Goal: Information Seeking & Learning: Learn about a topic

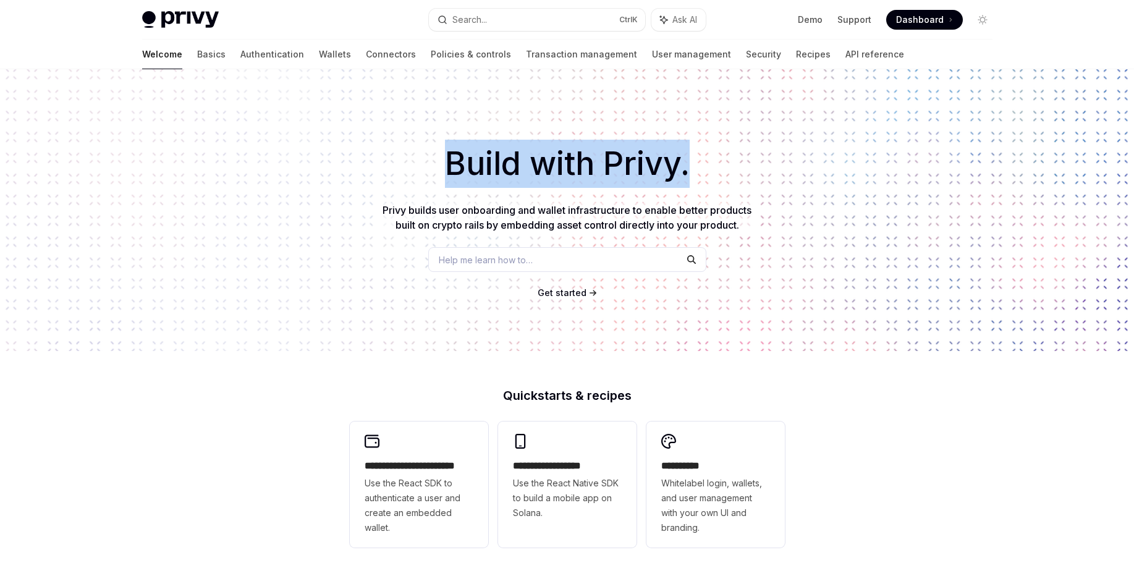
drag, startPoint x: 438, startPoint y: 163, endPoint x: 694, endPoint y: 168, distance: 256.4
click at [694, 168] on h1 "Build with Privy." at bounding box center [567, 164] width 1094 height 48
click at [529, 122] on div "Build with Privy. Privy builds user onboarding and wallet infrastructure to ena…" at bounding box center [567, 210] width 1134 height 282
drag, startPoint x: 445, startPoint y: 169, endPoint x: 715, endPoint y: 157, distance: 270.8
click at [715, 157] on h1 "Build with Privy." at bounding box center [567, 164] width 1094 height 48
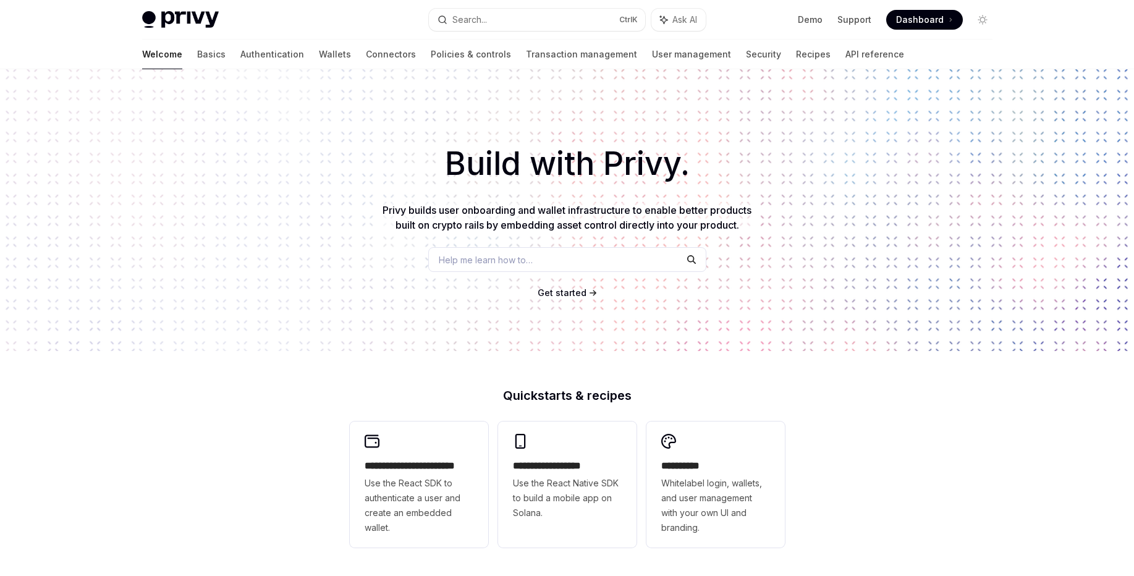
click at [730, 330] on div "Build with Privy. Privy builds user onboarding and wallet infrastructure to ena…" at bounding box center [567, 210] width 1134 height 282
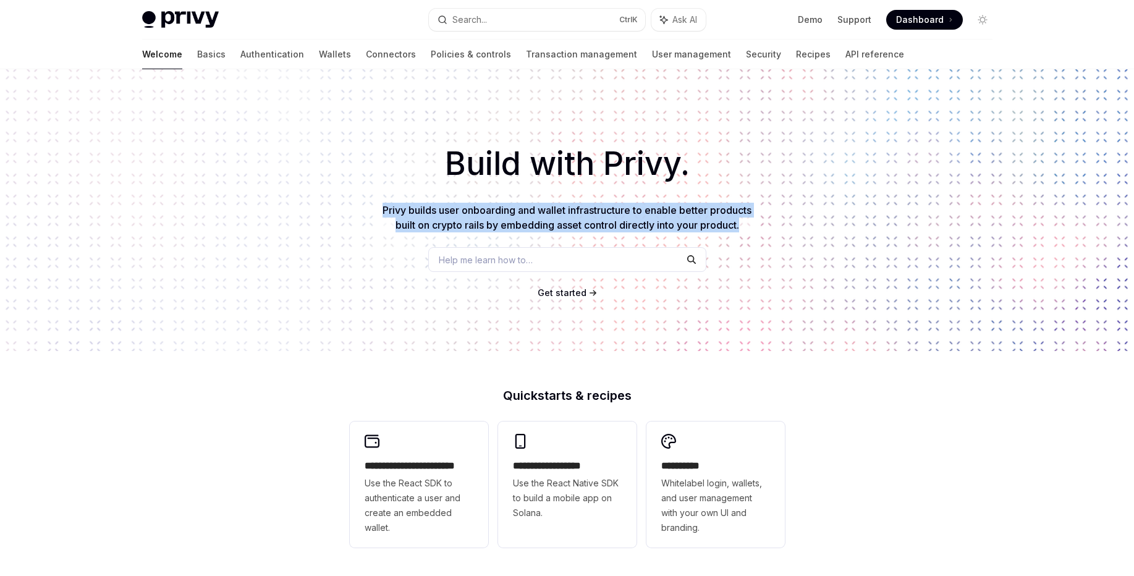
drag, startPoint x: 378, startPoint y: 210, endPoint x: 752, endPoint y: 233, distance: 374.5
click at [752, 233] on div "Build with Privy. Privy builds user onboarding and wallet infrastructure to ena…" at bounding box center [567, 210] width 1134 height 282
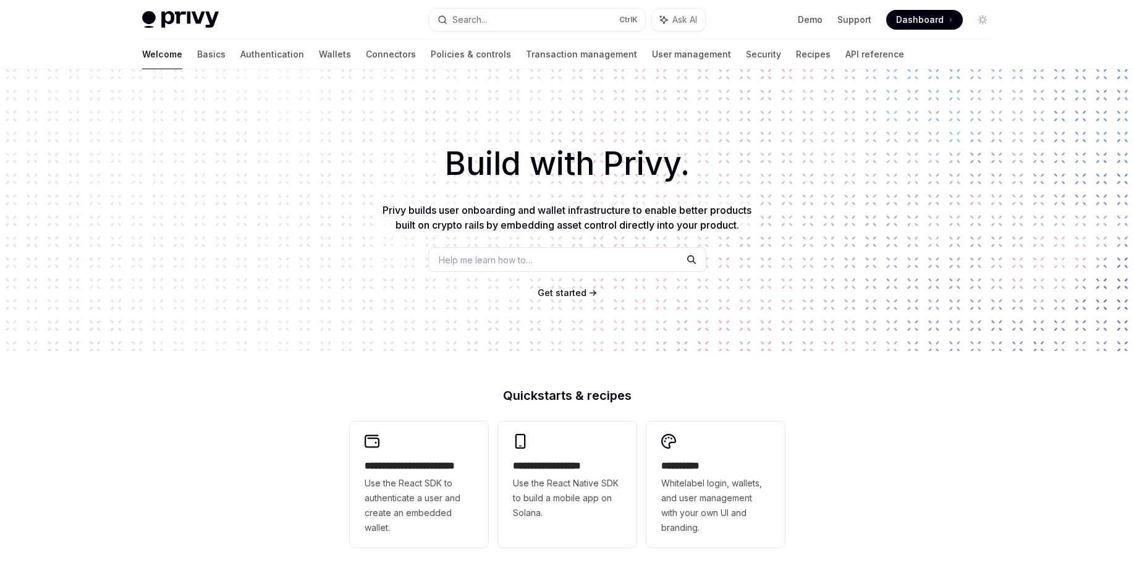
click at [338, 311] on div "Build with Privy. Privy builds user onboarding and wallet infrastructure to ena…" at bounding box center [567, 210] width 1134 height 282
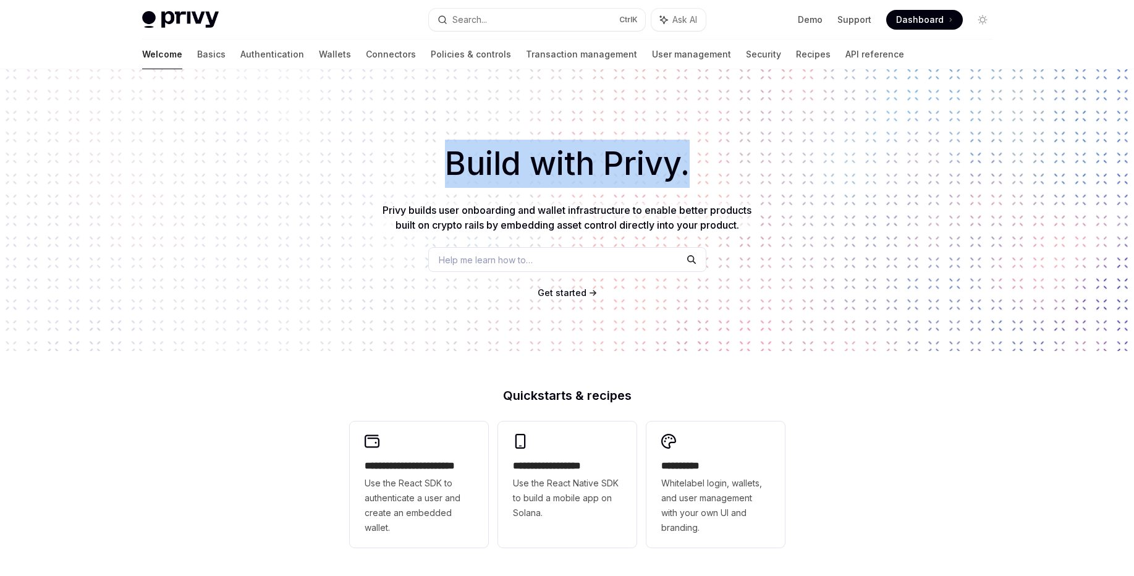
drag, startPoint x: 440, startPoint y: 166, endPoint x: 692, endPoint y: 156, distance: 252.2
click at [692, 156] on h1 "Build with Privy." at bounding box center [567, 164] width 1094 height 48
click at [415, 122] on div "Build with Privy. Privy builds user onboarding and wallet infrastructure to ena…" at bounding box center [567, 210] width 1134 height 282
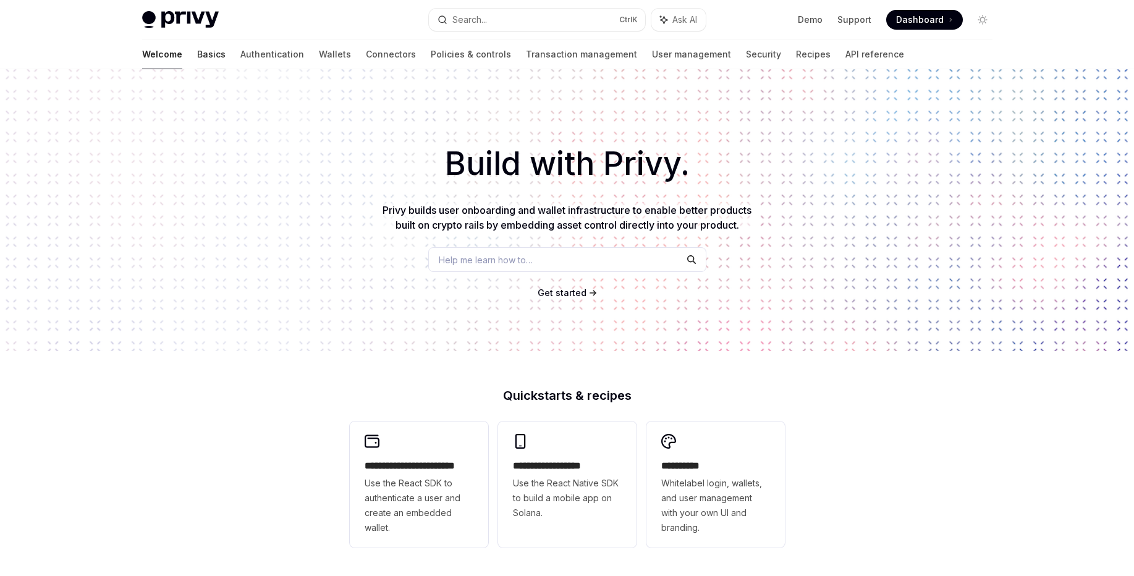
click at [197, 55] on link "Basics" at bounding box center [211, 55] width 28 height 30
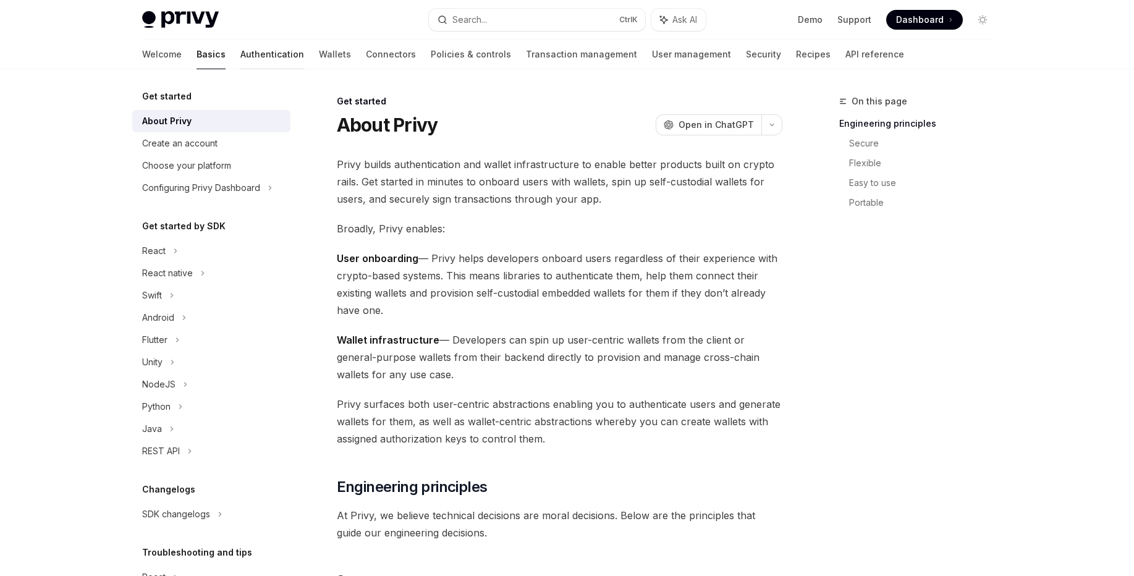
click at [240, 53] on link "Authentication" at bounding box center [272, 55] width 64 height 30
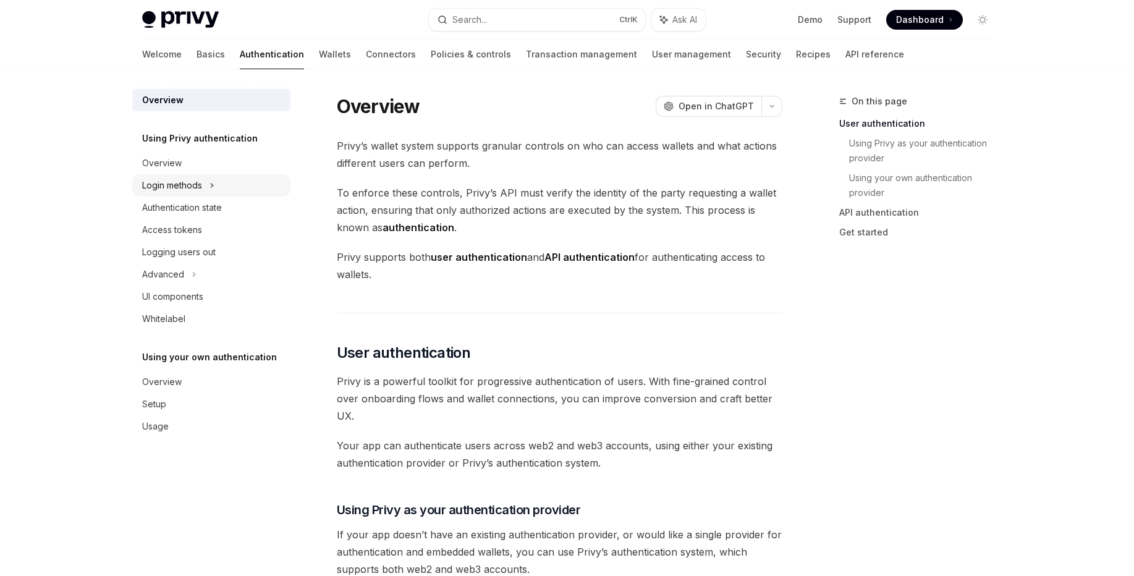
click at [190, 182] on div "Login methods" at bounding box center [172, 185] width 60 height 15
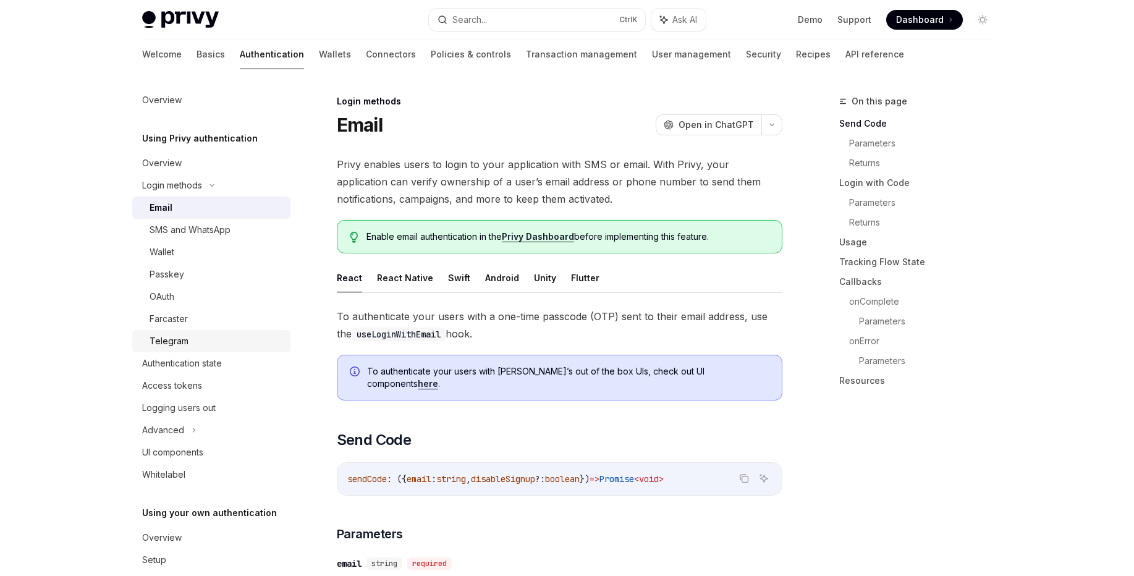
click at [182, 343] on div "Telegram" at bounding box center [168, 341] width 39 height 15
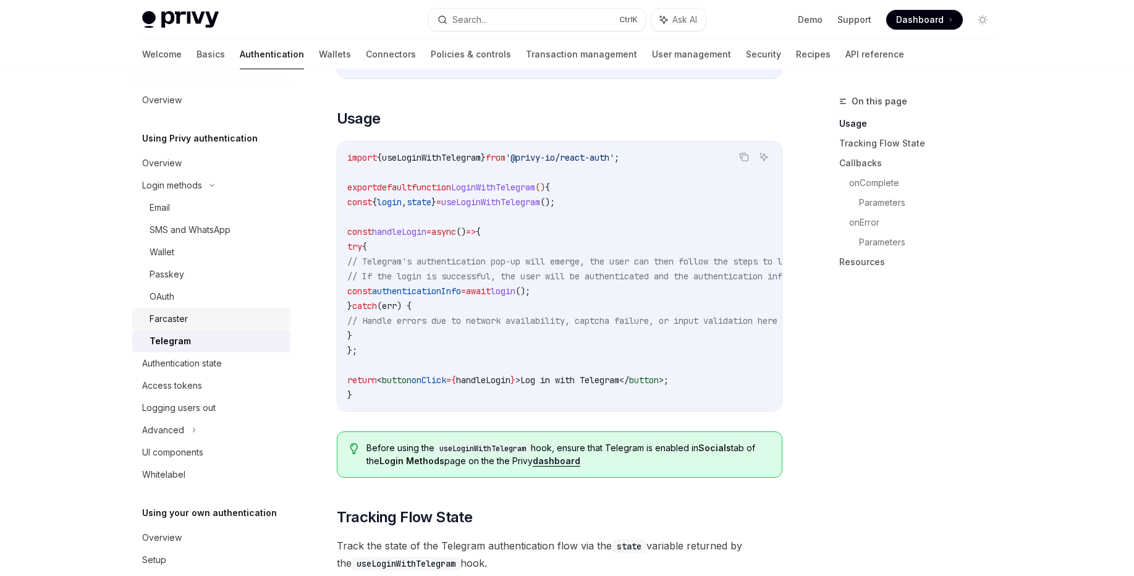
scroll to position [42, 0]
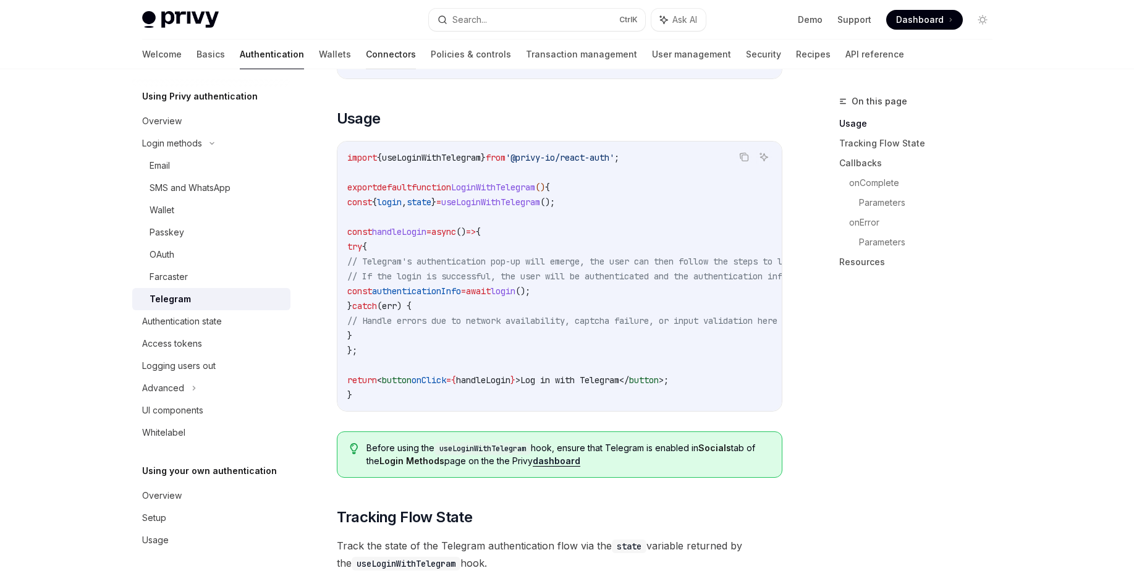
click at [366, 59] on link "Connectors" at bounding box center [391, 55] width 50 height 30
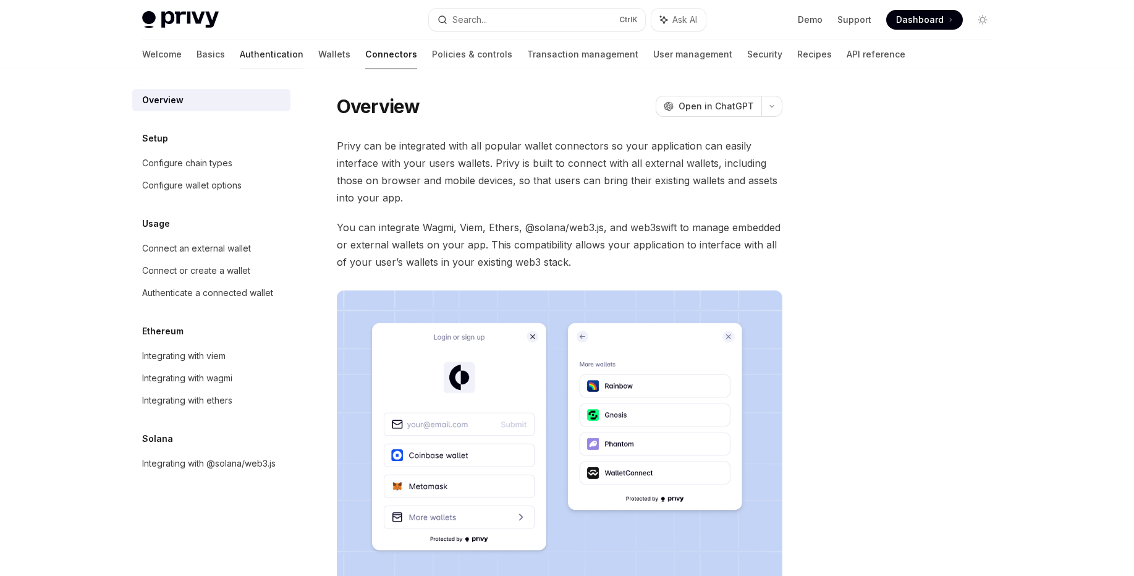
click at [240, 53] on link "Authentication" at bounding box center [272, 55] width 64 height 30
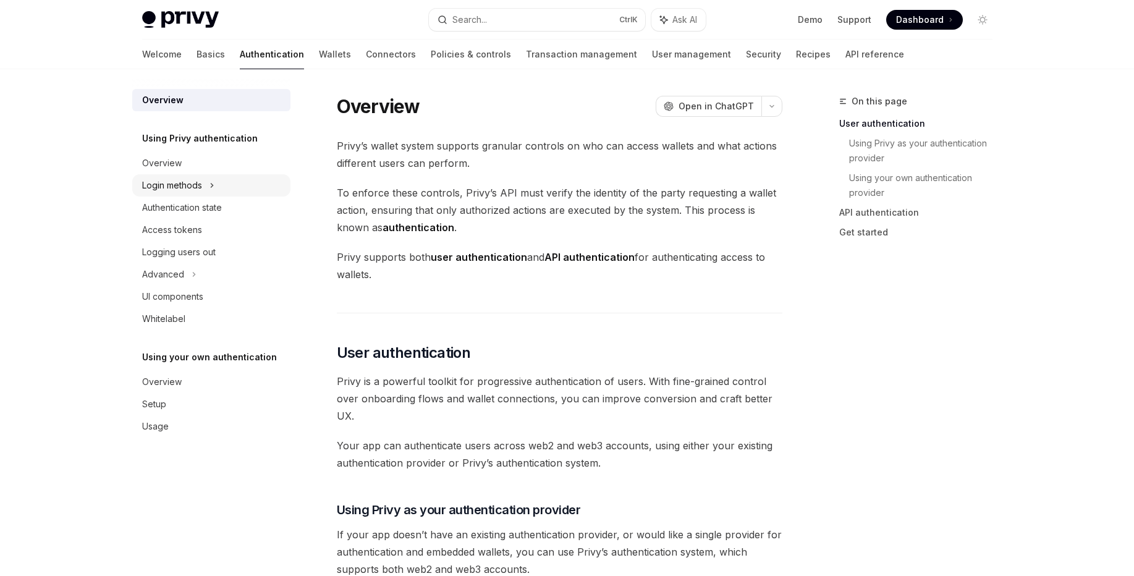
click at [179, 188] on div "Login methods" at bounding box center [172, 185] width 60 height 15
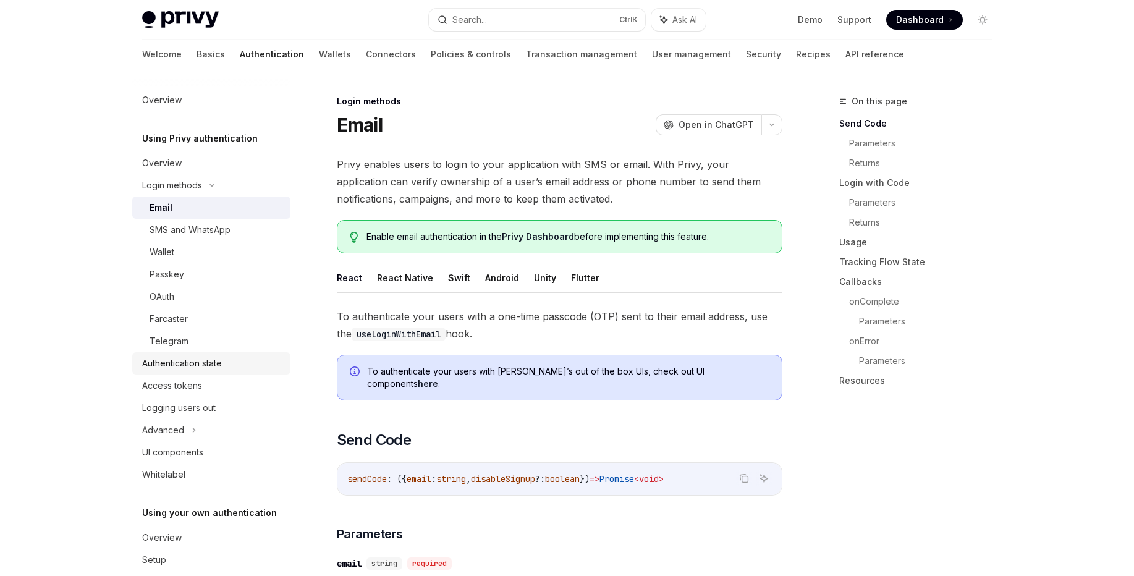
scroll to position [42, 0]
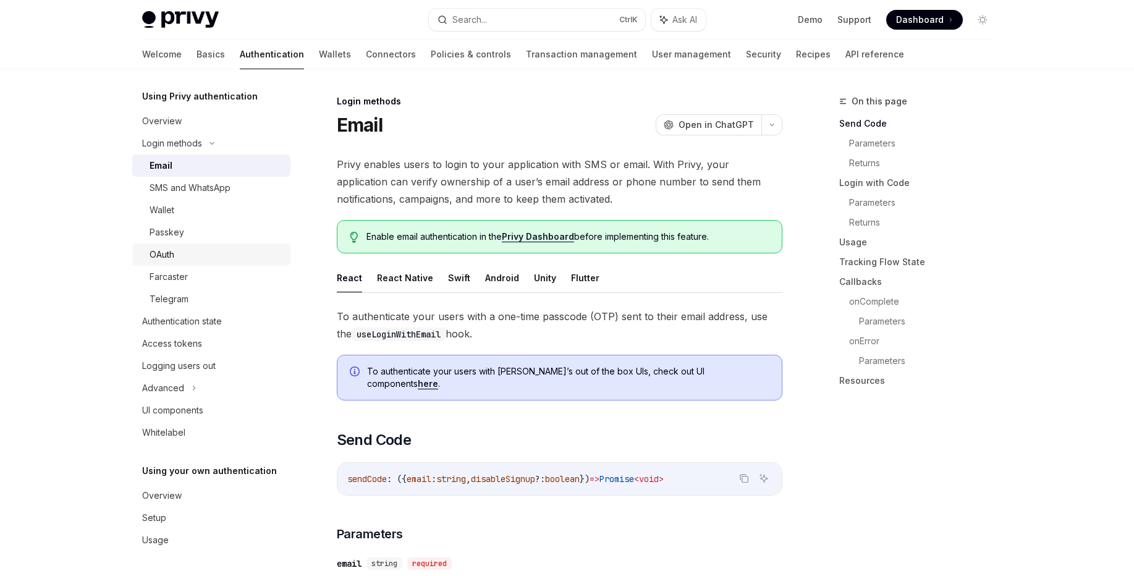
click at [169, 259] on div "OAuth" at bounding box center [161, 254] width 25 height 15
type textarea "*"
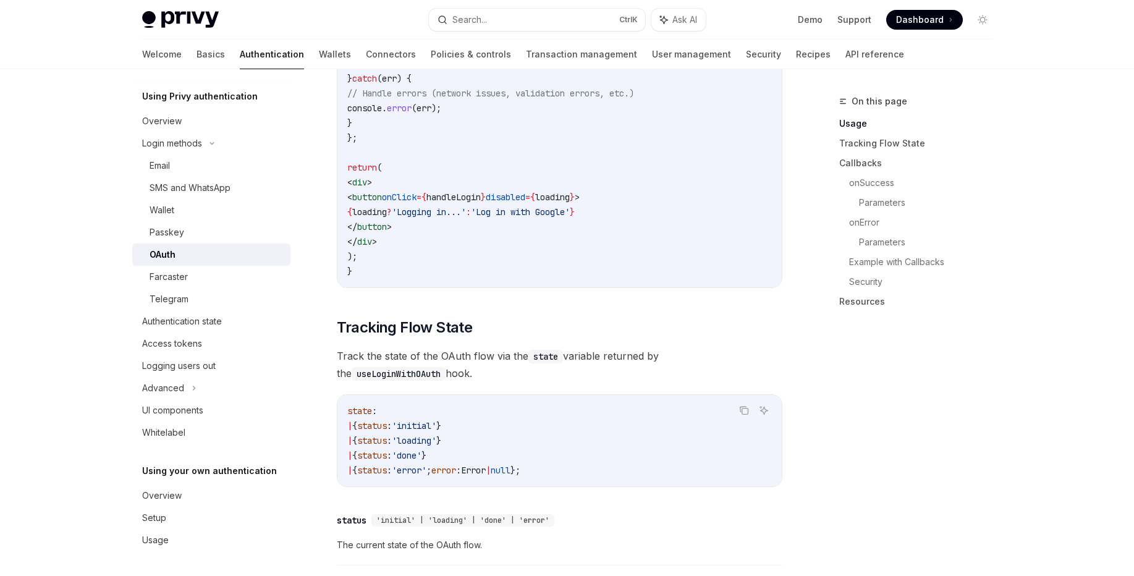
scroll to position [941, 0]
click at [928, 18] on span "Dashboard" at bounding box center [920, 20] width 48 height 12
click at [937, 20] on span "Dashboard" at bounding box center [920, 20] width 48 height 12
